Goal: Navigation & Orientation: Find specific page/section

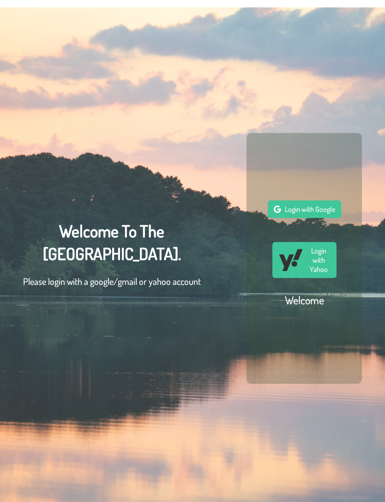
click at [323, 214] on span "Login with Google" at bounding box center [310, 209] width 50 height 9
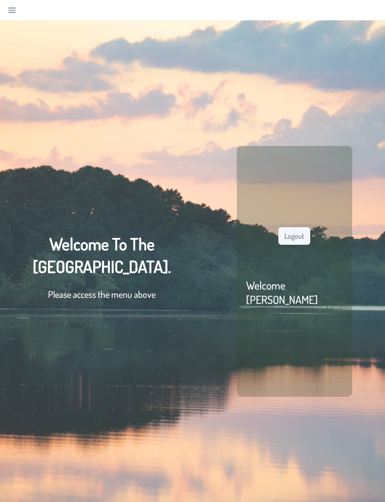
click at [15, 12] on icon "Navigation" at bounding box center [11, 10] width 7 height 5
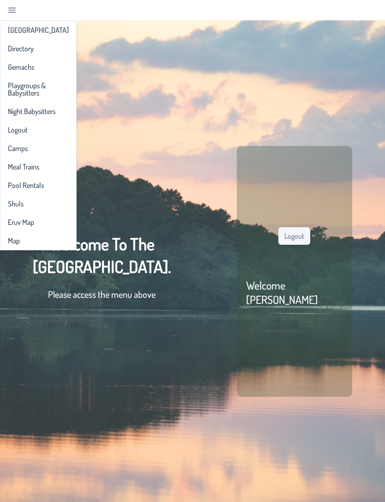
click at [13, 28] on span "[GEOGRAPHIC_DATA]" at bounding box center [38, 29] width 61 height 7
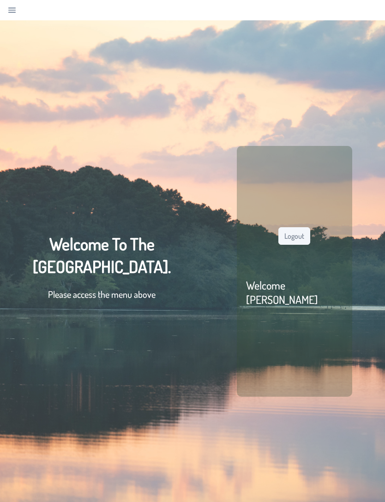
click at [12, 10] on icon "Navigation" at bounding box center [11, 9] width 7 height 7
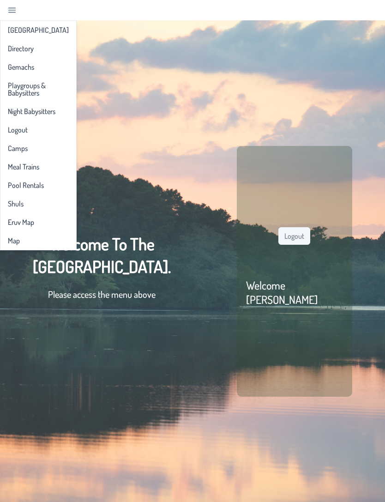
click at [14, 52] on span "Directory" at bounding box center [21, 48] width 26 height 7
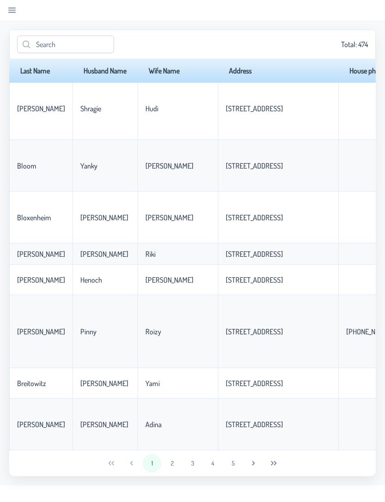
scroll to position [13, 0]
click at [170, 472] on button "2" at bounding box center [172, 463] width 18 height 18
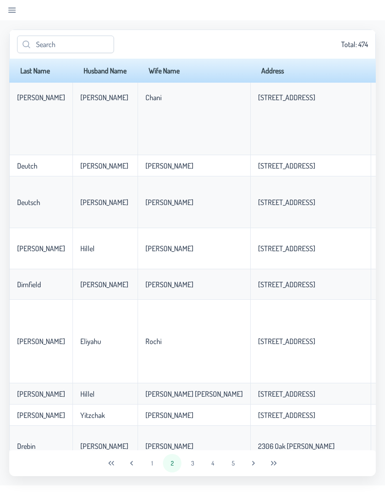
scroll to position [0, 0]
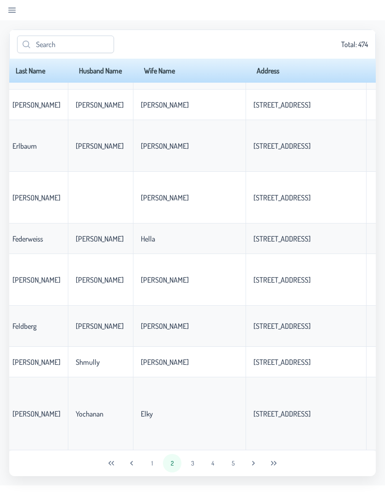
click at [193, 472] on button "3" at bounding box center [192, 463] width 18 height 18
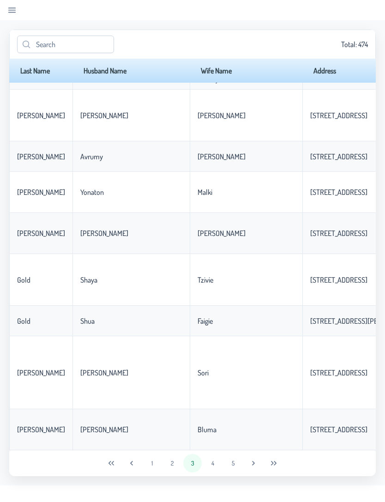
click at [212, 472] on button "4" at bounding box center [213, 463] width 18 height 18
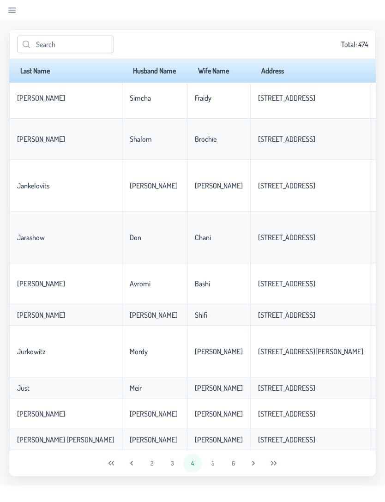
scroll to position [1900, 0]
click at [214, 472] on button "5" at bounding box center [213, 463] width 18 height 18
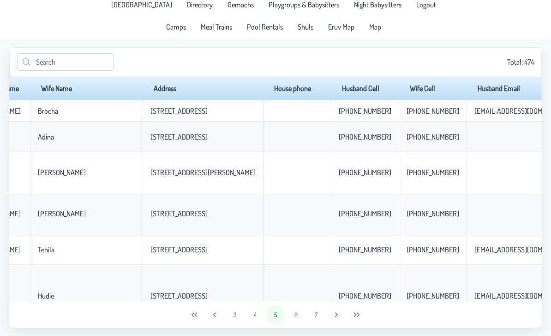
scroll to position [0, 0]
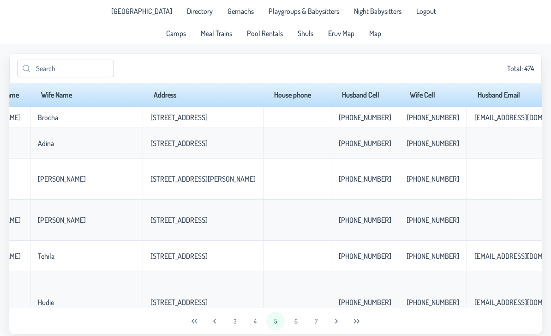
click at [187, 12] on span "Directory" at bounding box center [200, 10] width 26 height 7
click at [228, 13] on span "Gemachs" at bounding box center [241, 10] width 26 height 7
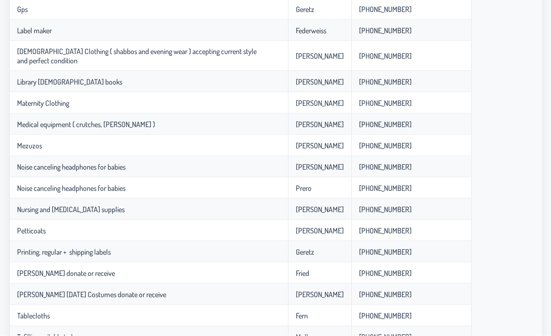
scroll to position [804, 0]
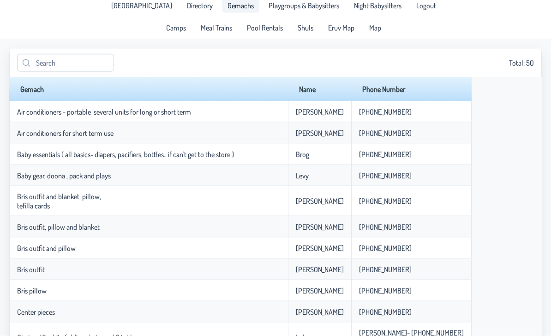
click at [273, 9] on span "Playgroups & Babysitters" at bounding box center [304, 5] width 71 height 7
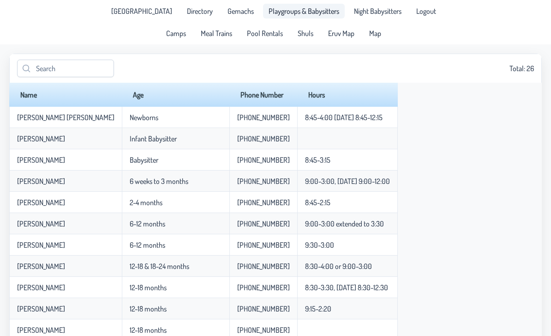
click at [357, 10] on span "Night Babysitters" at bounding box center [378, 10] width 48 height 7
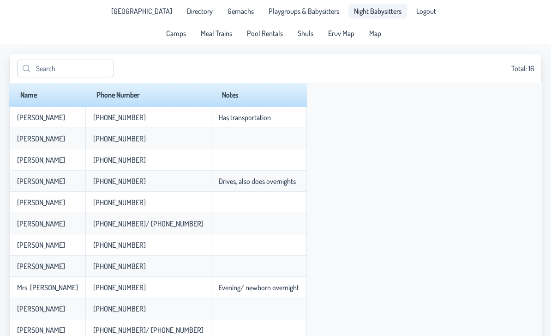
click at [176, 32] on span "Camps" at bounding box center [176, 33] width 20 height 7
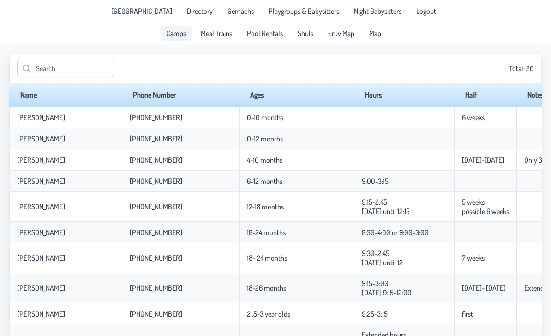
click at [211, 31] on span "Meal Trains" at bounding box center [216, 33] width 31 height 7
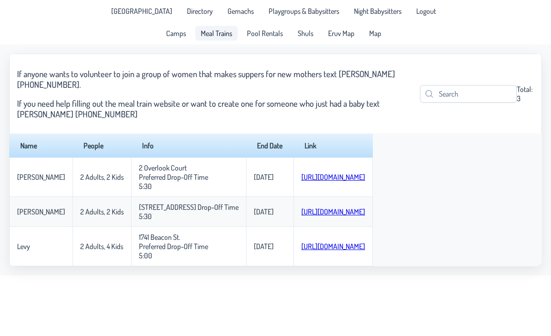
click at [263, 39] on link "Pool Rentals" at bounding box center [264, 33] width 47 height 15
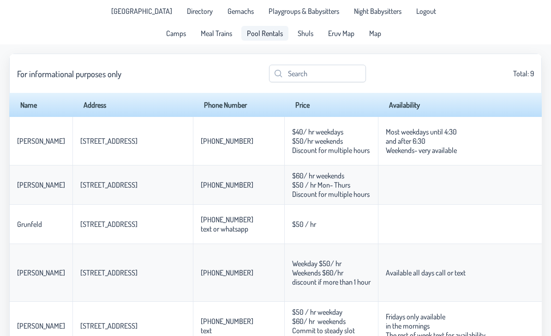
click at [304, 31] on span "Shuls" at bounding box center [306, 33] width 16 height 7
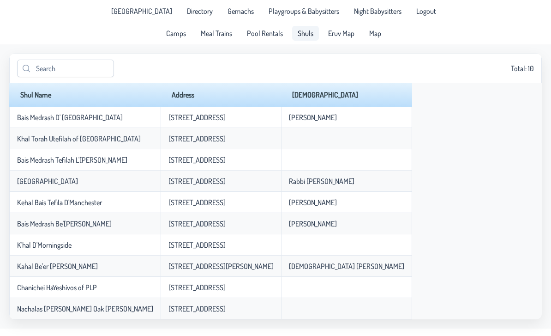
click at [334, 33] on span "Eruv Map" at bounding box center [341, 33] width 26 height 7
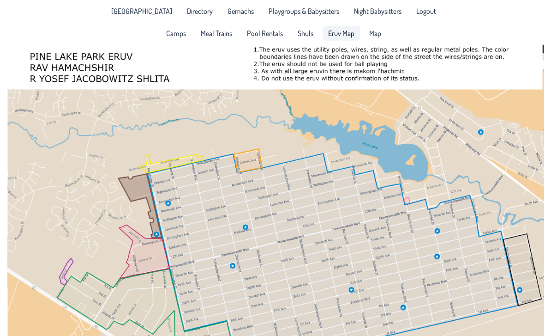
click at [375, 35] on span "Map" at bounding box center [375, 33] width 12 height 7
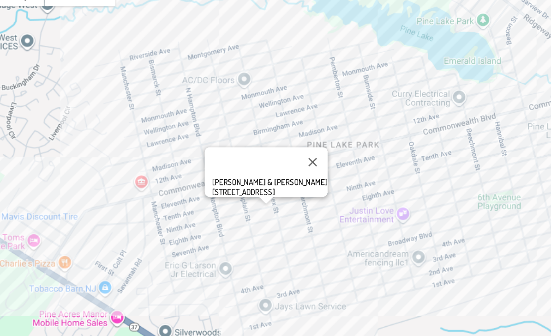
scroll to position [5, 0]
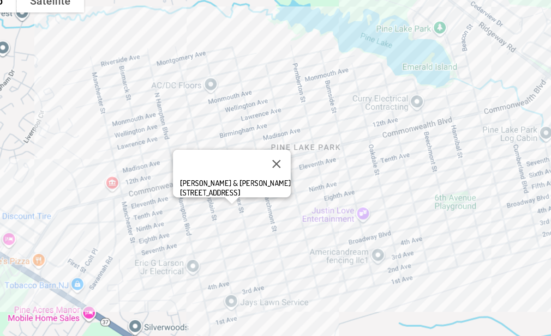
click at [233, 169] on button "Close" at bounding box center [244, 180] width 22 height 22
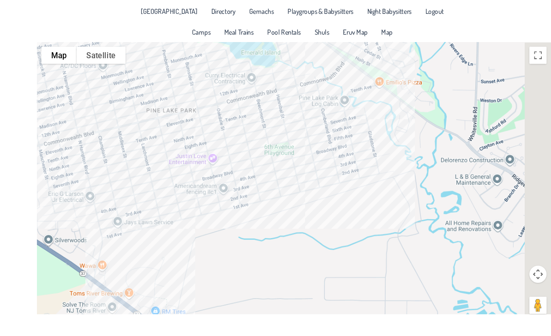
scroll to position [21, 0]
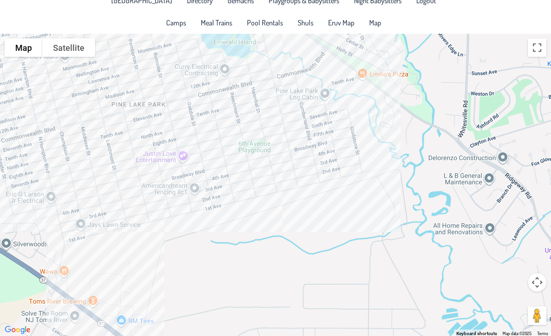
click at [338, 19] on span "Eruv Map" at bounding box center [341, 22] width 26 height 7
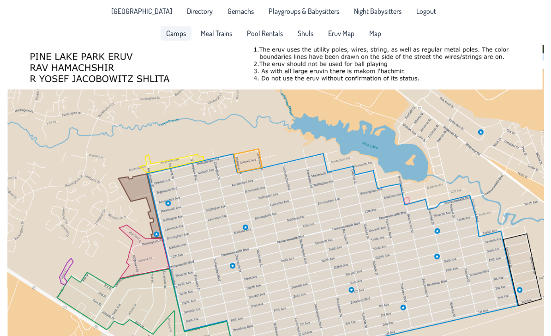
click at [380, 14] on span "Night Babysitters" at bounding box center [378, 10] width 48 height 7
